Goal: Information Seeking & Learning: Learn about a topic

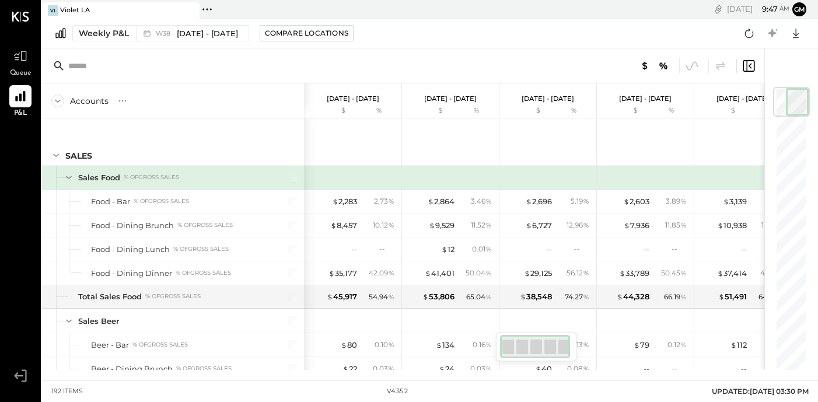
scroll to position [0, 4]
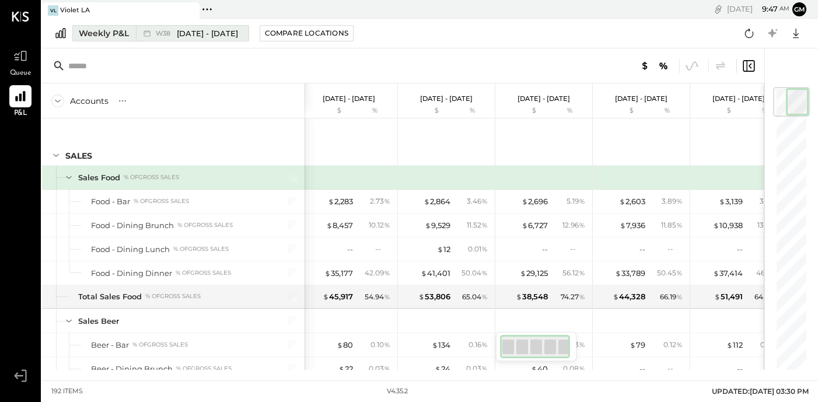
click at [167, 33] on span "W38" at bounding box center [165, 33] width 18 height 6
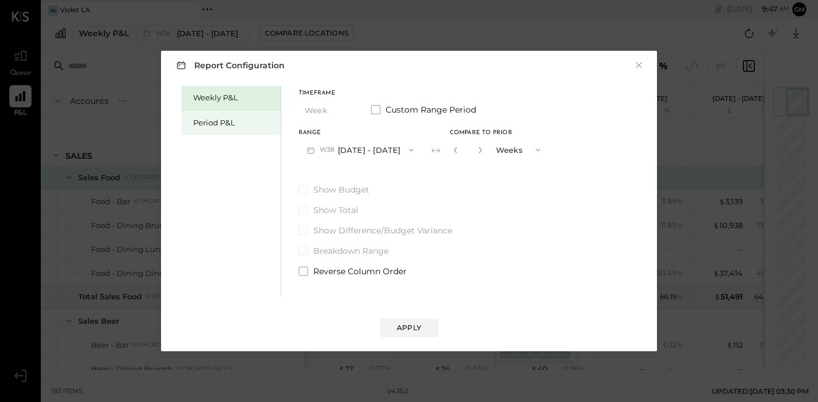
click at [209, 114] on div "Period P&L" at bounding box center [230, 122] width 99 height 25
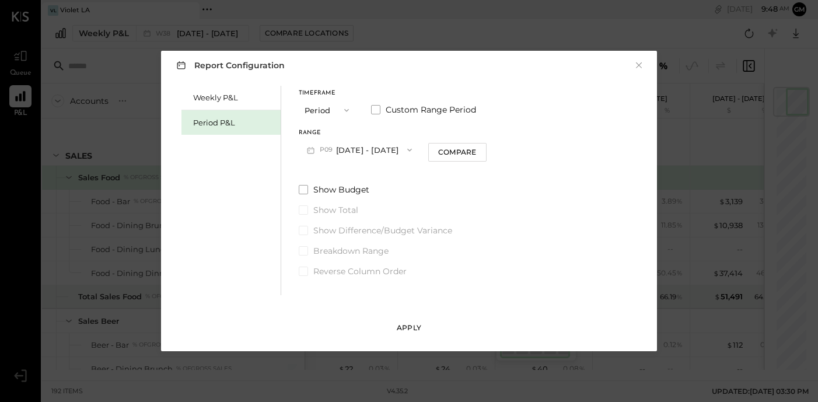
click at [413, 329] on div "Apply" at bounding box center [409, 328] width 25 height 10
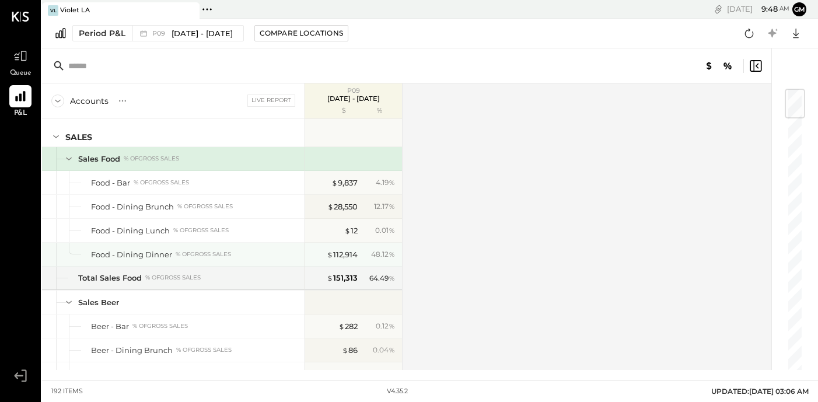
scroll to position [16, 0]
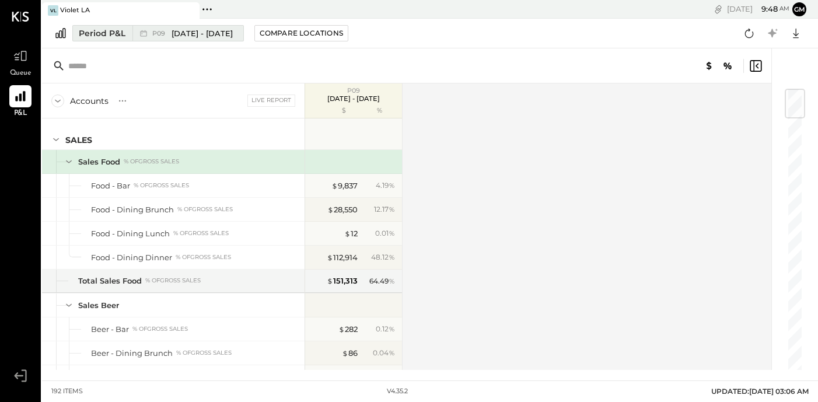
click at [227, 35] on span "[DATE] - [DATE]" at bounding box center [202, 33] width 61 height 11
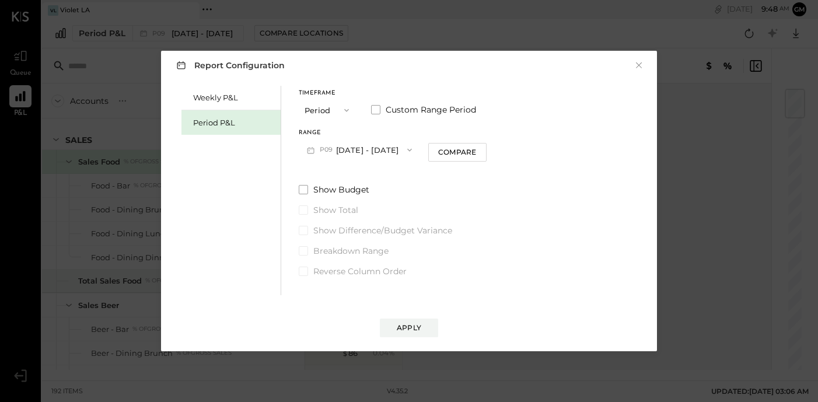
click at [407, 151] on icon "button" at bounding box center [409, 150] width 5 height 3
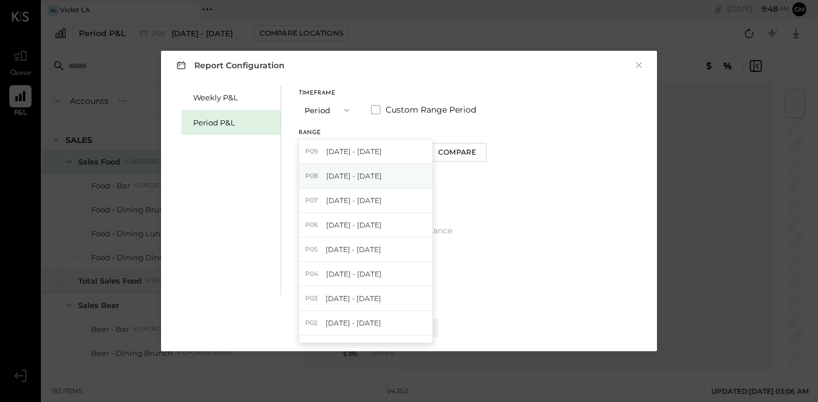
click at [401, 178] on div "P08 Aug 4 - 31, 2025" at bounding box center [365, 176] width 133 height 25
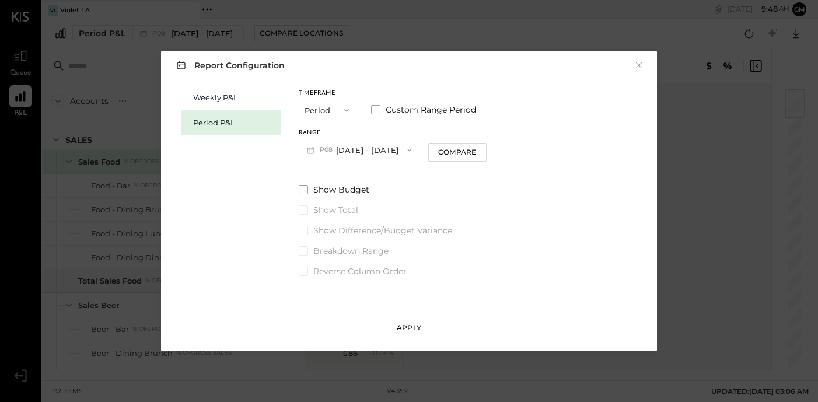
click at [429, 323] on button "Apply" at bounding box center [409, 328] width 58 height 19
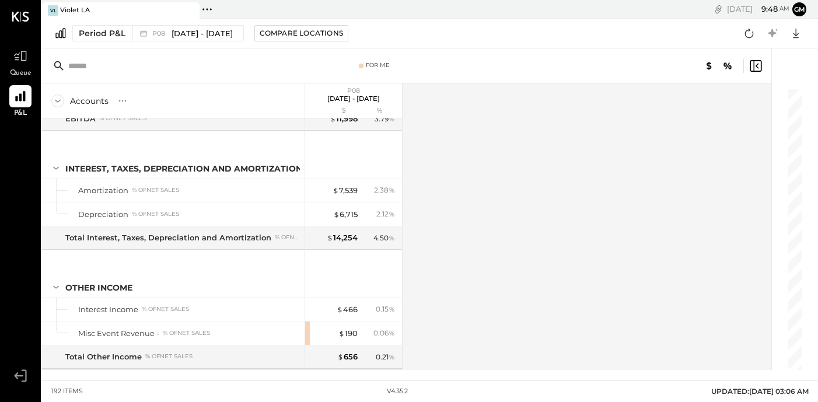
scroll to position [3833, 0]
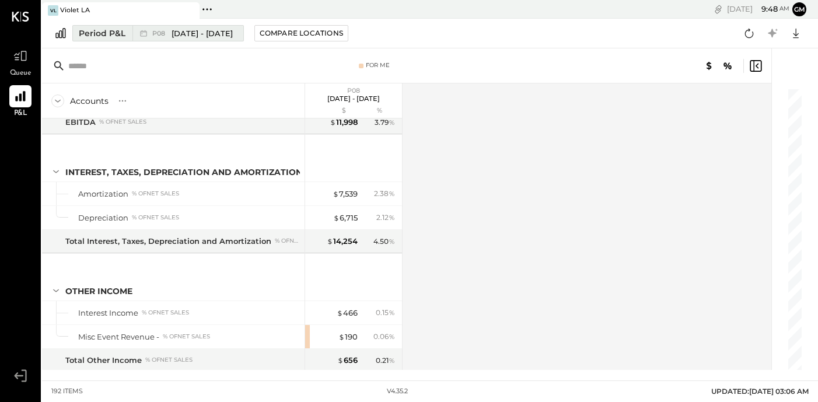
click at [213, 39] on div "P08 [DATE] - [DATE]" at bounding box center [184, 33] width 105 height 15
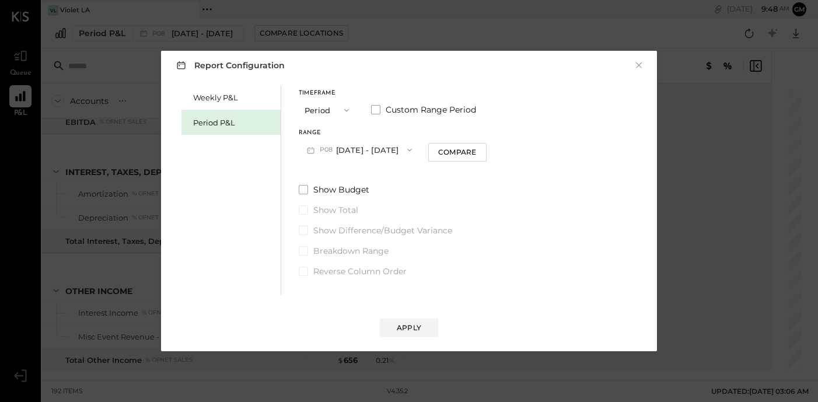
click at [368, 156] on button "P08 [DATE] - [DATE]" at bounding box center [359, 150] width 121 height 22
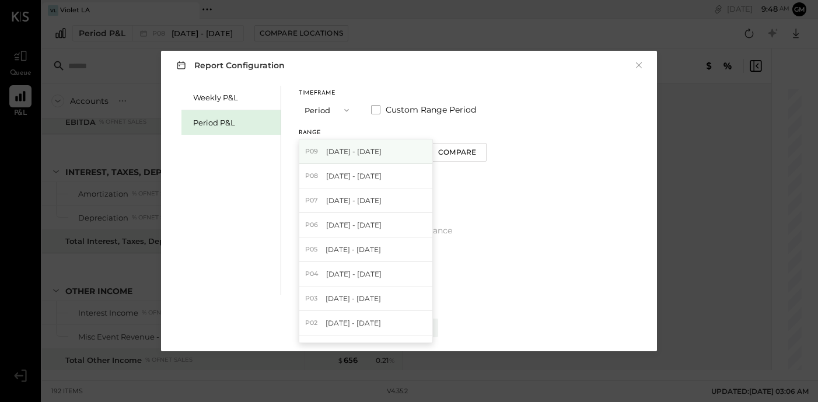
click at [376, 152] on span "[DATE] - [DATE]" at bounding box center [353, 151] width 55 height 10
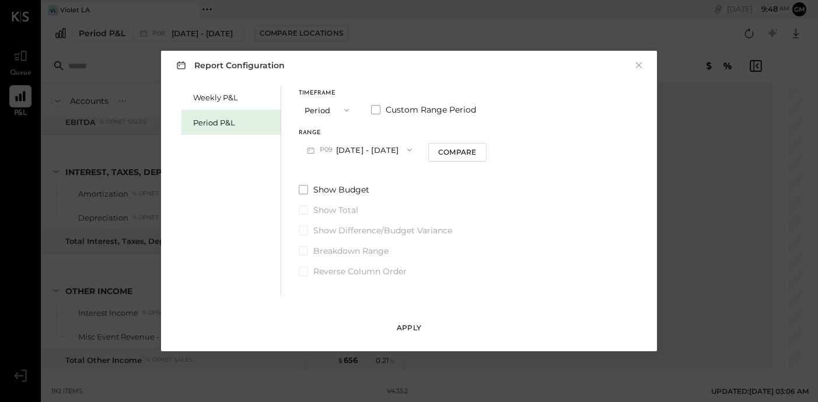
click at [418, 322] on button "Apply" at bounding box center [409, 328] width 58 height 19
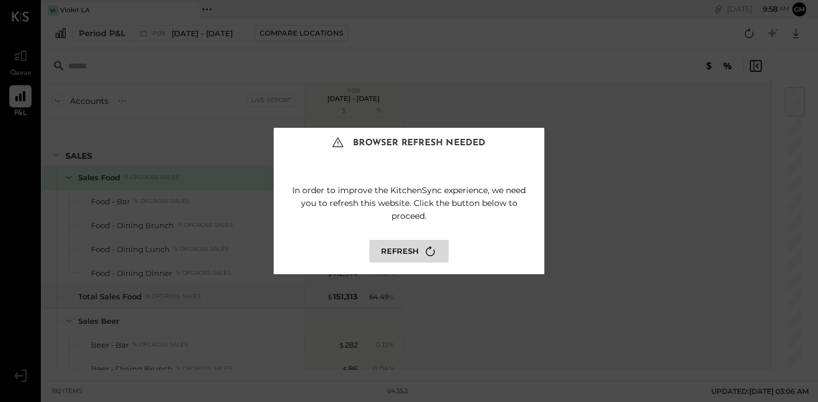
click at [388, 249] on button "Refresh" at bounding box center [408, 251] width 79 height 23
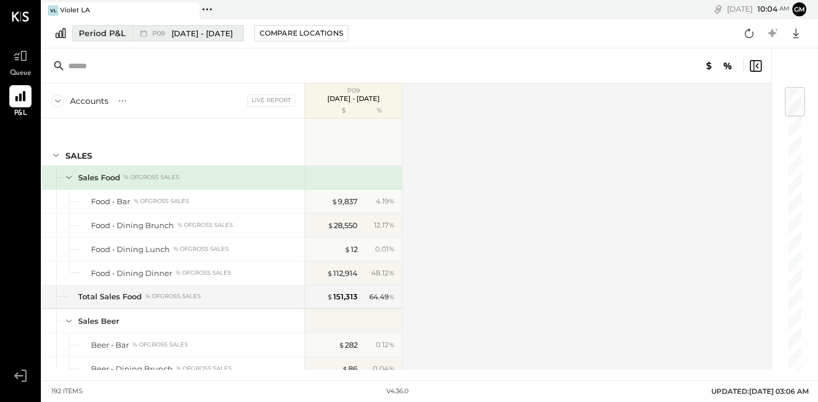
click at [218, 37] on span "[DATE] - [DATE]" at bounding box center [202, 33] width 61 height 11
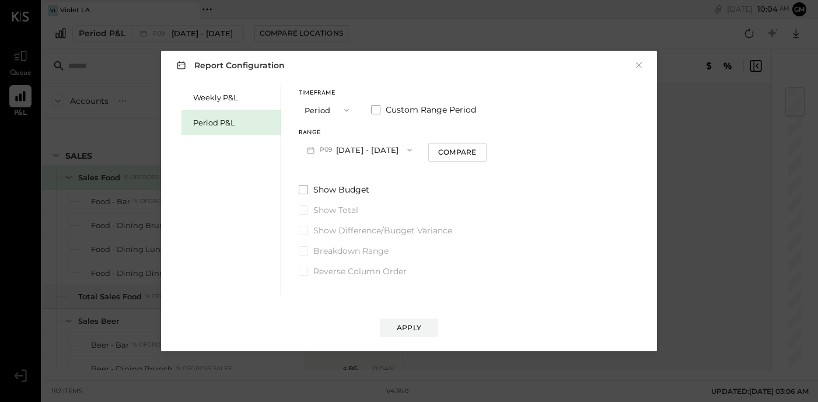
click at [346, 151] on button "P09 [DATE] - [DATE]" at bounding box center [359, 150] width 121 height 22
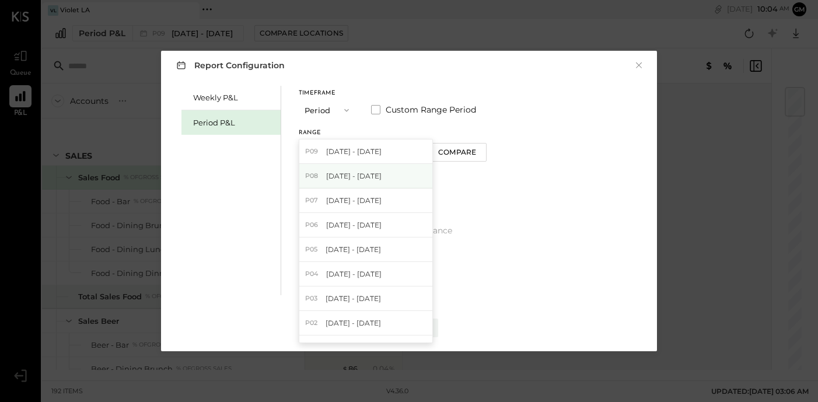
click at [353, 171] on span "[DATE] - [DATE]" at bounding box center [353, 176] width 55 height 10
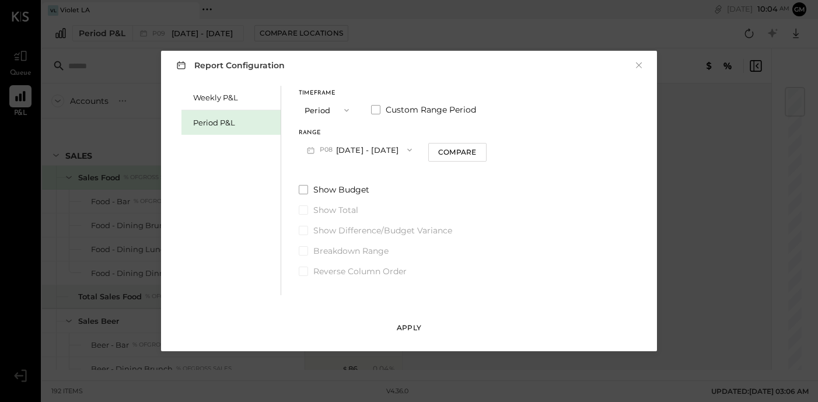
click at [422, 329] on button "Apply" at bounding box center [409, 328] width 58 height 19
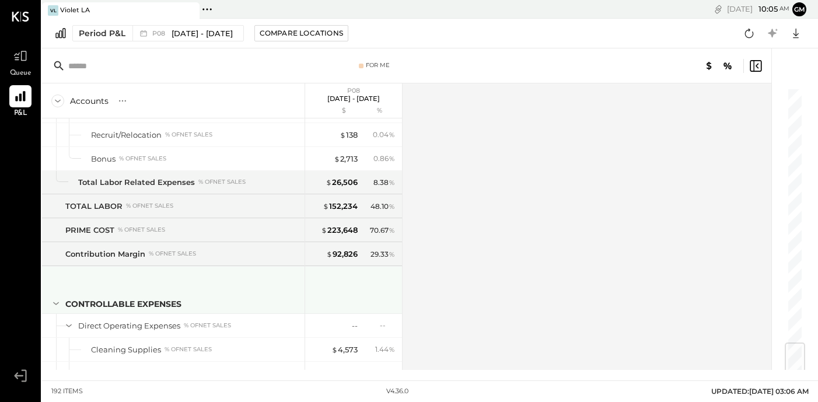
scroll to position [2151, 0]
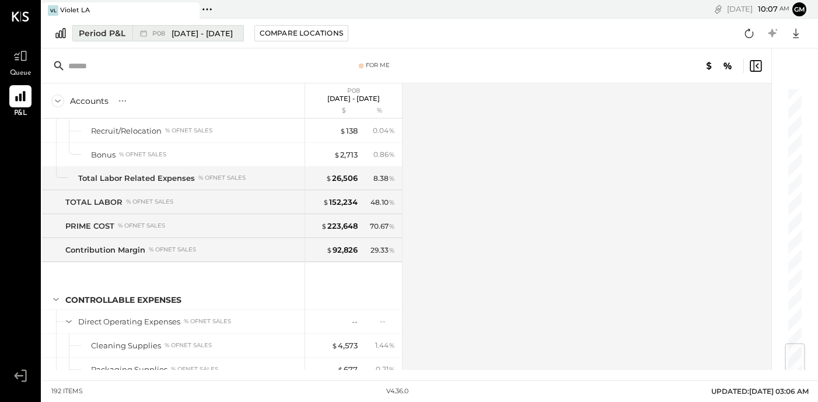
click at [230, 36] on div "P08 [DATE] - [DATE]" at bounding box center [184, 33] width 105 height 15
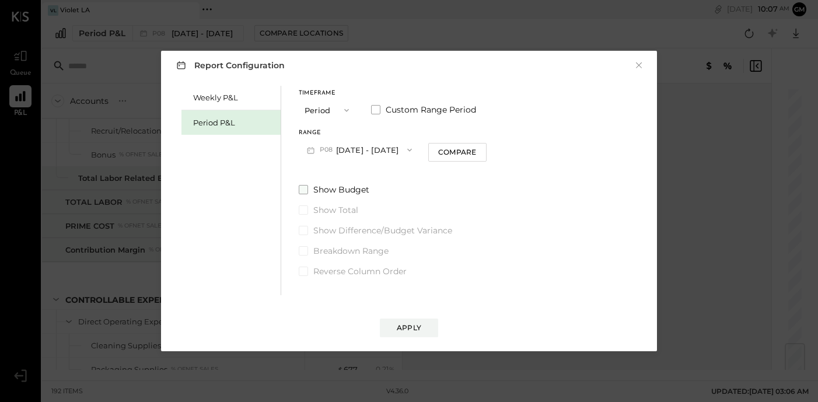
click at [323, 185] on span "Show Budget" at bounding box center [341, 190] width 56 height 12
click at [401, 323] on div "Apply" at bounding box center [409, 328] width 25 height 10
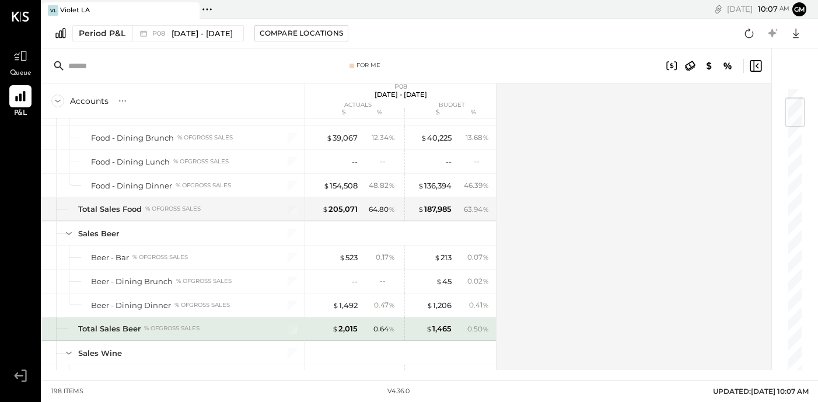
scroll to position [87, 0]
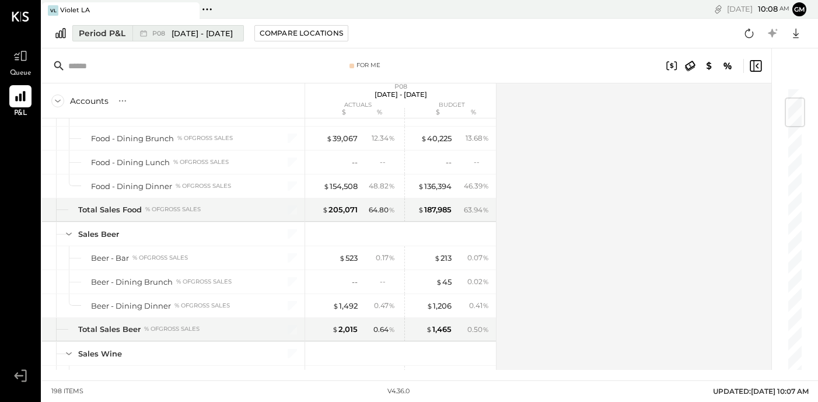
click at [200, 32] on span "[DATE] - [DATE]" at bounding box center [202, 33] width 61 height 11
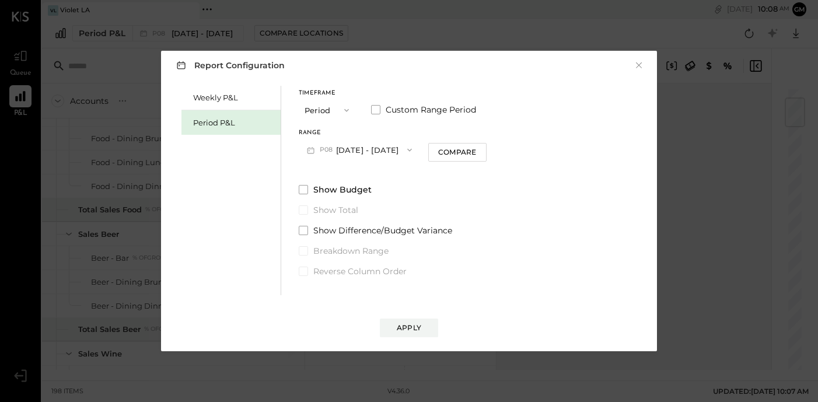
click at [457, 162] on div "Timeframe Period Custom Range Period Range P08 [DATE] - [DATE] Compare Show Bud…" at bounding box center [393, 181] width 188 height 191
click at [455, 152] on div "Compare" at bounding box center [457, 152] width 38 height 10
click at [423, 323] on button "Apply" at bounding box center [409, 328] width 58 height 19
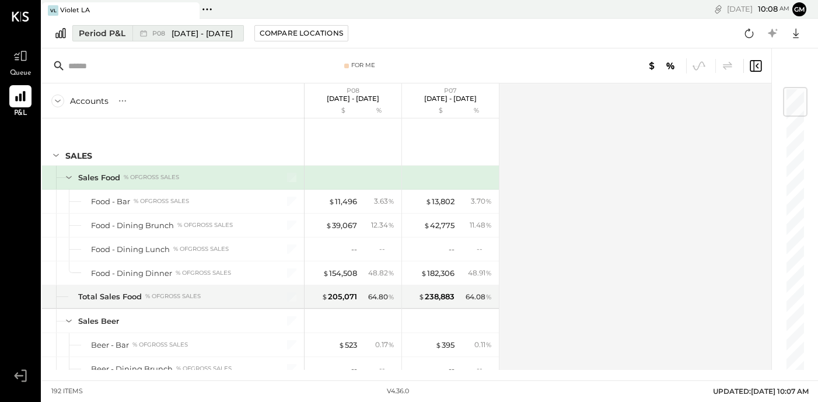
click at [205, 38] on span "[DATE] - [DATE]" at bounding box center [202, 33] width 61 height 11
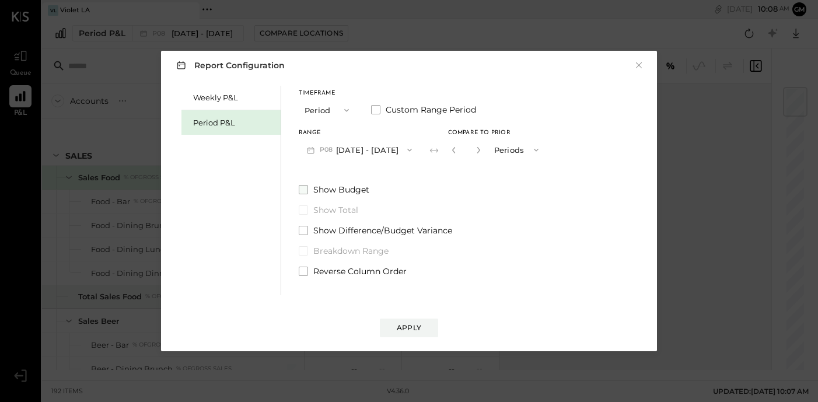
click at [325, 186] on span "Show Budget" at bounding box center [341, 190] width 56 height 12
click at [411, 329] on div "Apply" at bounding box center [409, 328] width 25 height 10
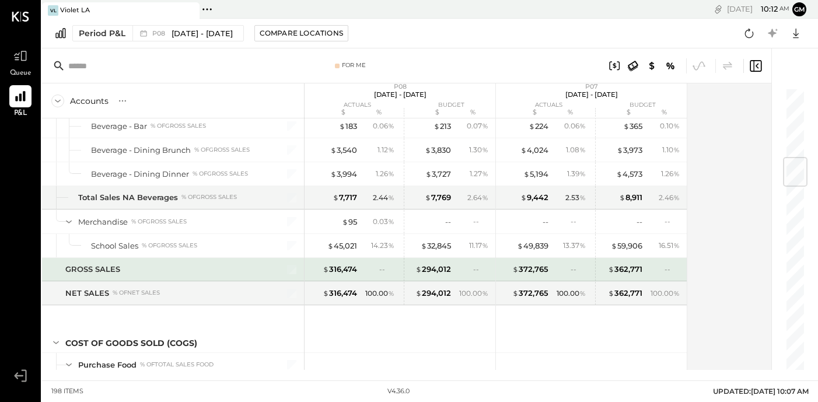
scroll to position [587, 0]
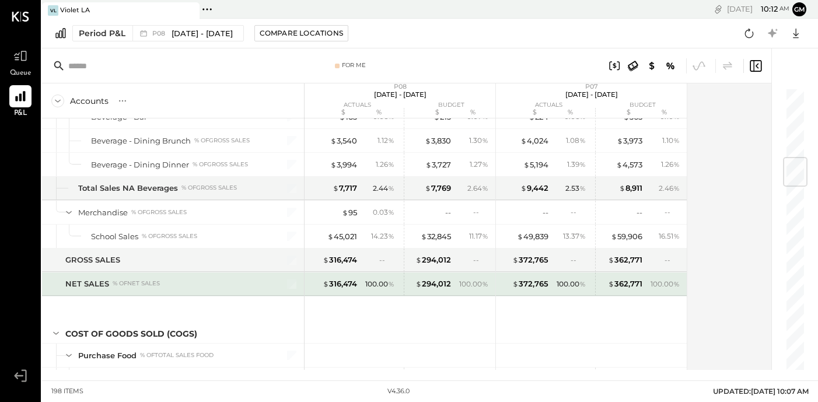
click at [193, 284] on div "NET SALES % of NET SALES" at bounding box center [165, 283] width 200 height 11
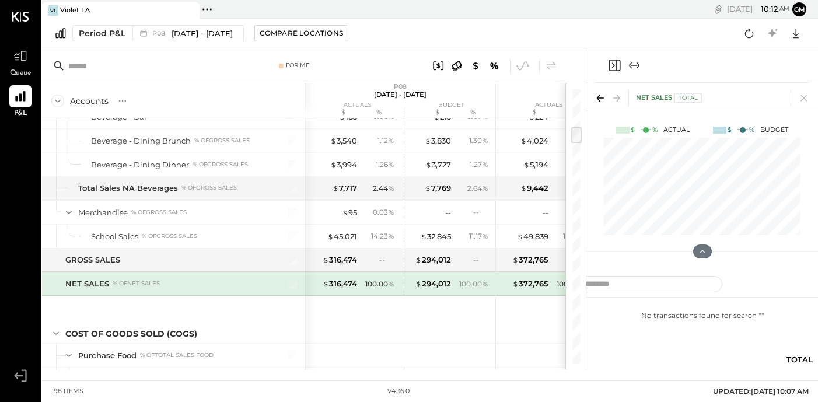
click at [193, 284] on div "NET SALES % of NET SALES" at bounding box center [165, 283] width 200 height 11
click at [800, 97] on icon at bounding box center [804, 98] width 16 height 16
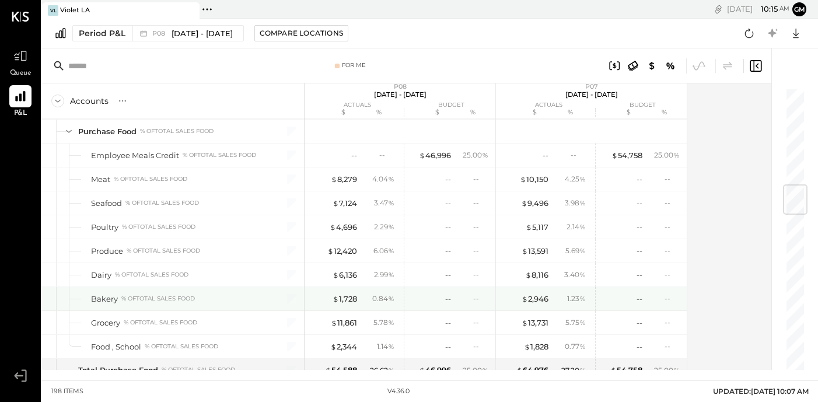
scroll to position [848, 0]
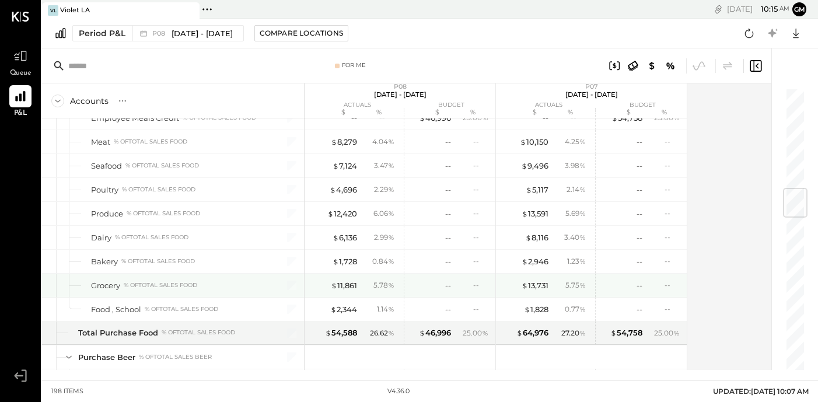
click at [183, 282] on div "% of Total Sales Food" at bounding box center [161, 285] width 74 height 8
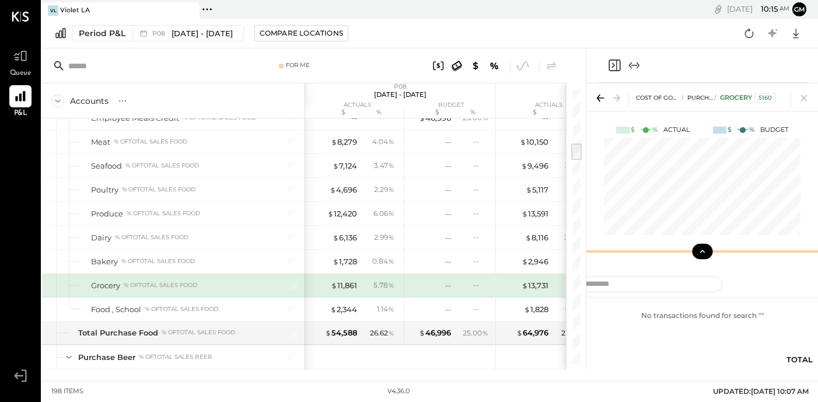
click at [708, 256] on button at bounding box center [702, 251] width 20 height 15
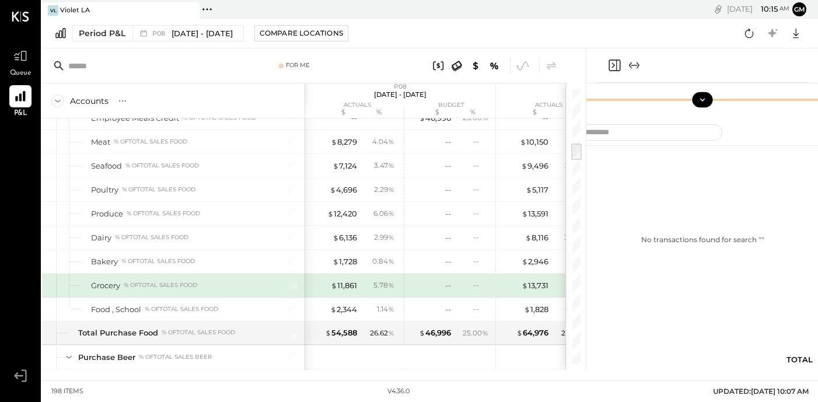
click at [700, 98] on icon at bounding box center [702, 100] width 11 height 11
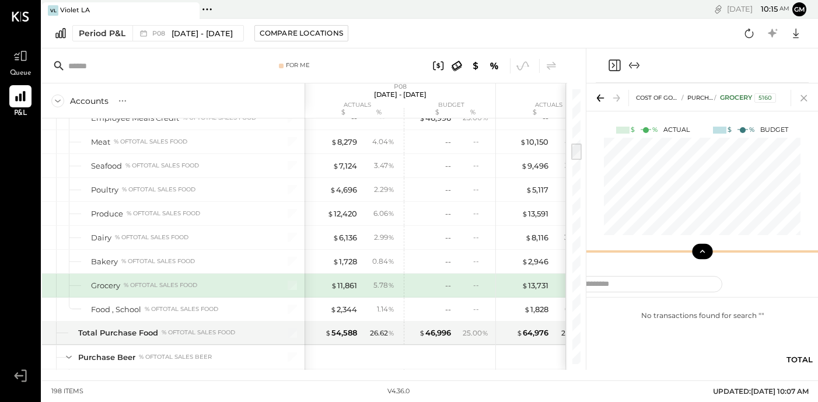
click at [804, 95] on icon at bounding box center [804, 98] width 16 height 16
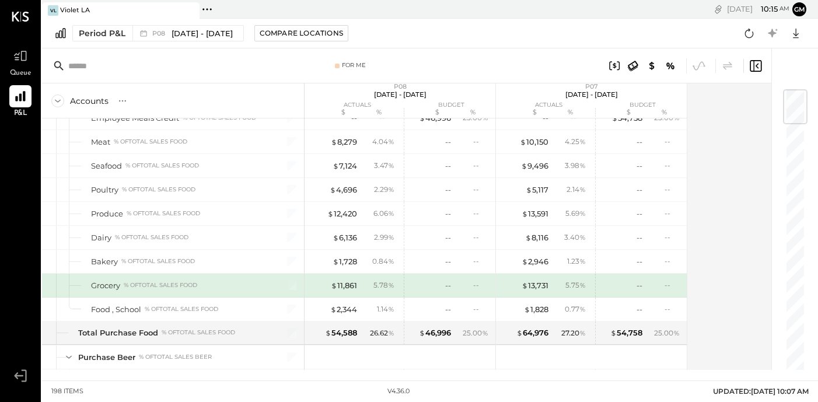
click at [119, 283] on div "Grocery" at bounding box center [105, 285] width 29 height 11
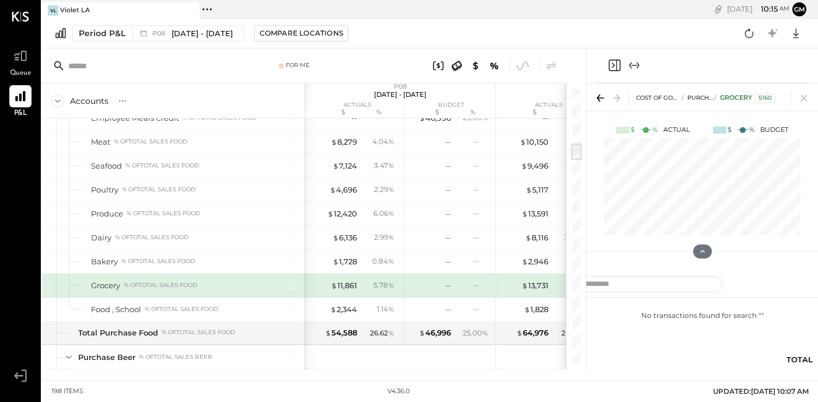
click at [813, 95] on div "COST OF GOODS SOLD (COGS) Purchase Food Grocery 5160" at bounding box center [702, 96] width 232 height 27
click at [810, 96] on icon at bounding box center [804, 98] width 16 height 16
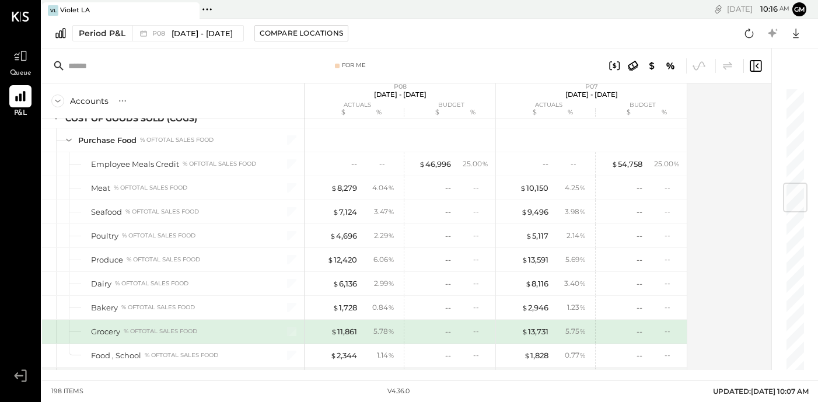
scroll to position [802, 0]
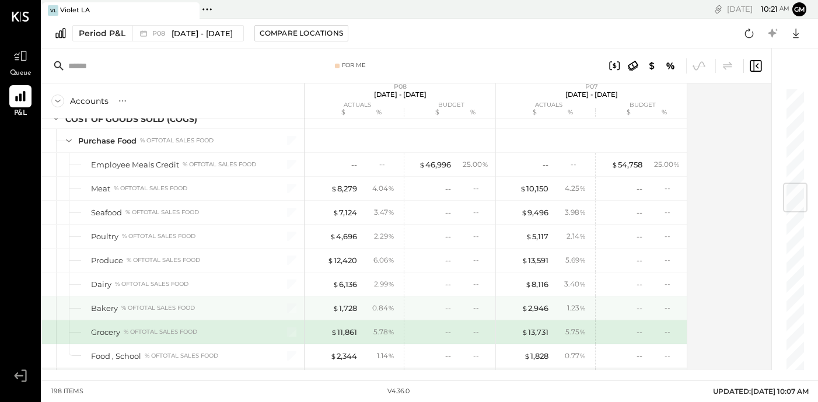
click at [148, 297] on div "Bakery % of Total Sales Food" at bounding box center [173, 307] width 262 height 23
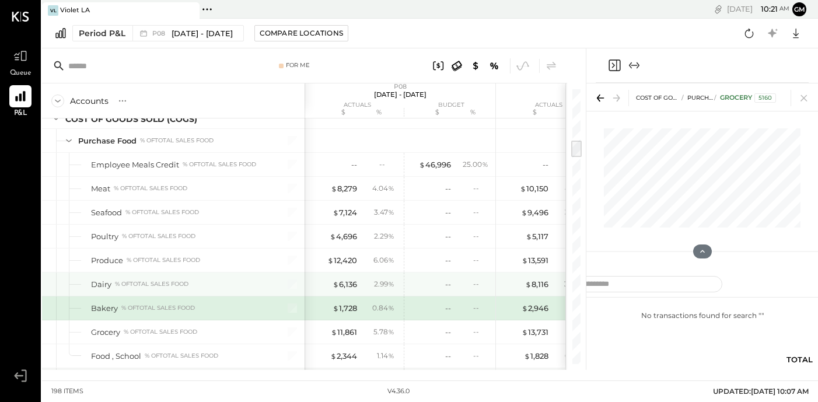
click at [148, 288] on div "Dairy % of Total Sales Food" at bounding box center [178, 284] width 174 height 11
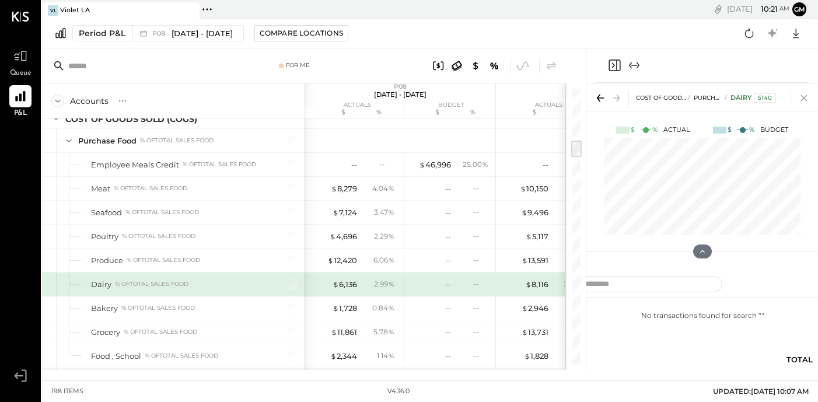
click at [802, 100] on icon at bounding box center [804, 98] width 6 height 6
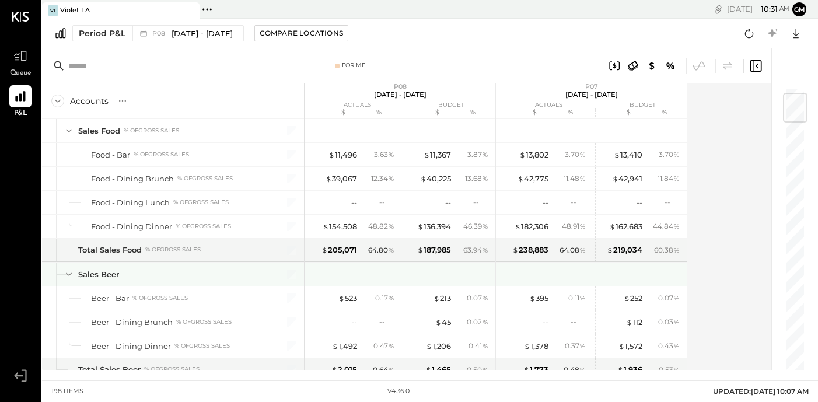
scroll to position [46, 0]
